Goal: Task Accomplishment & Management: Use online tool/utility

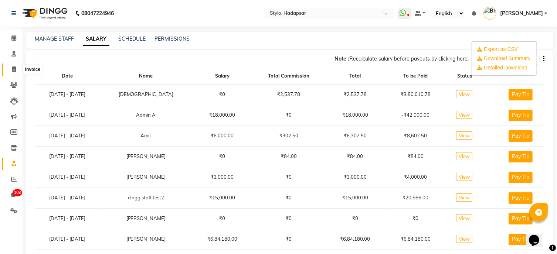
click at [13, 67] on icon at bounding box center [14, 70] width 4 height 6
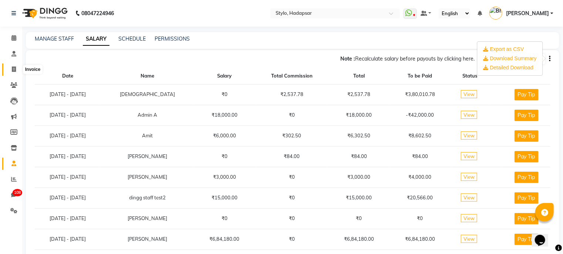
select select "service"
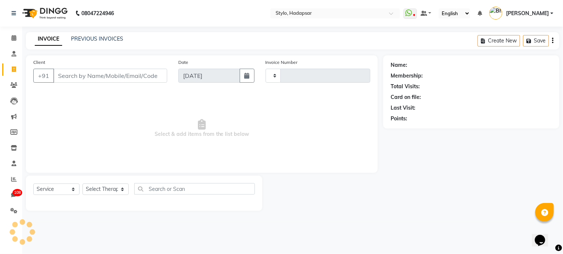
type input "761"
select select "157"
click at [86, 78] on input "Client" at bounding box center [110, 76] width 114 height 14
click at [242, 78] on button "button" at bounding box center [247, 76] width 15 height 14
select select "9"
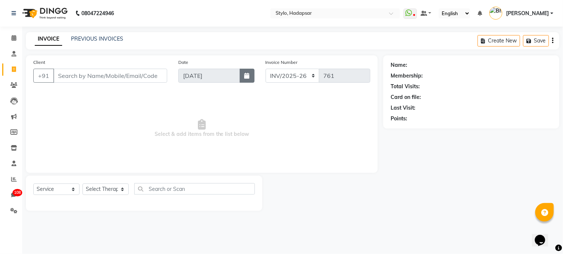
select select "2025"
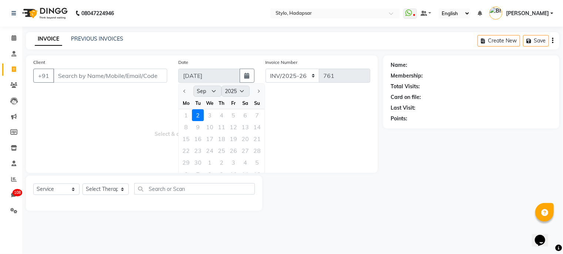
click at [186, 113] on div "1 2 3 4 5 6 7" at bounding box center [222, 115] width 86 height 12
click at [185, 93] on div at bounding box center [186, 91] width 15 height 12
click at [185, 112] on div "1 2 3 4 5 6 7" at bounding box center [222, 115] width 86 height 12
click at [289, 92] on span "Select & add items from the list below" at bounding box center [201, 129] width 337 height 74
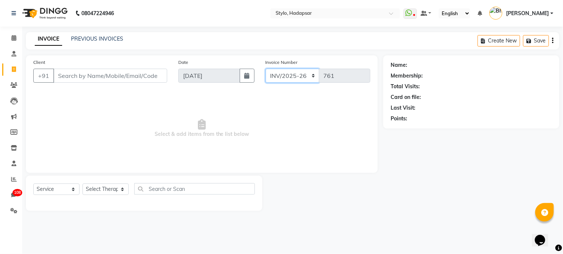
click at [313, 77] on select "P/2025-26 CSC/2025-26 INV/2025-26" at bounding box center [292, 76] width 54 height 14
click at [551, 40] on div "Create New Save" at bounding box center [518, 40] width 82 height 17
click at [553, 41] on div "Create New Save" at bounding box center [518, 40] width 82 height 17
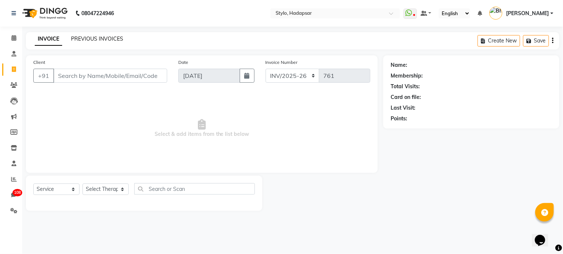
click at [94, 38] on link "PREVIOUS INVOICES" at bounding box center [97, 38] width 52 height 7
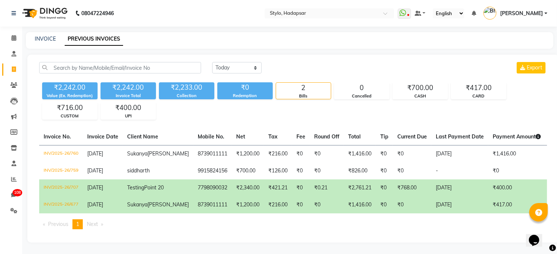
scroll to position [25, 0]
click at [540, 64] on span "Export" at bounding box center [535, 67] width 16 height 7
